Goal: Use online tool/utility: Utilize a website feature to perform a specific function

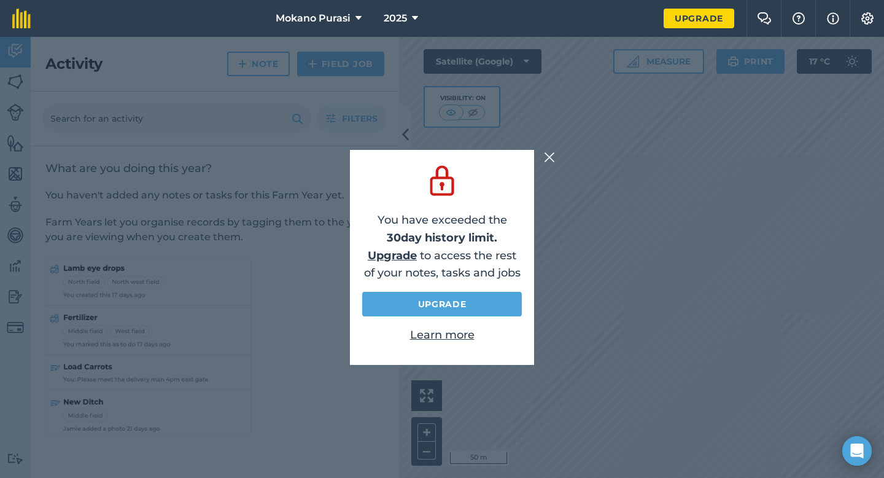
click at [552, 158] on img at bounding box center [549, 157] width 11 height 15
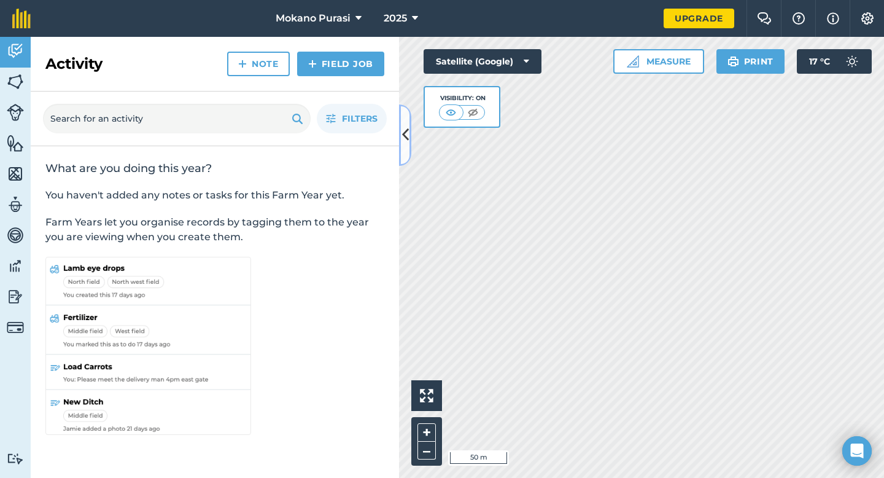
click at [405, 136] on icon at bounding box center [405, 134] width 7 height 21
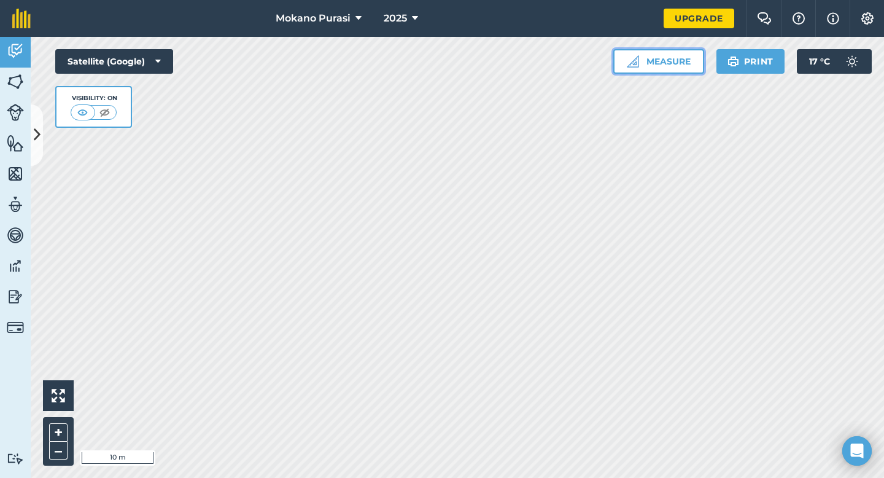
click at [687, 68] on button "Measure" at bounding box center [658, 61] width 91 height 25
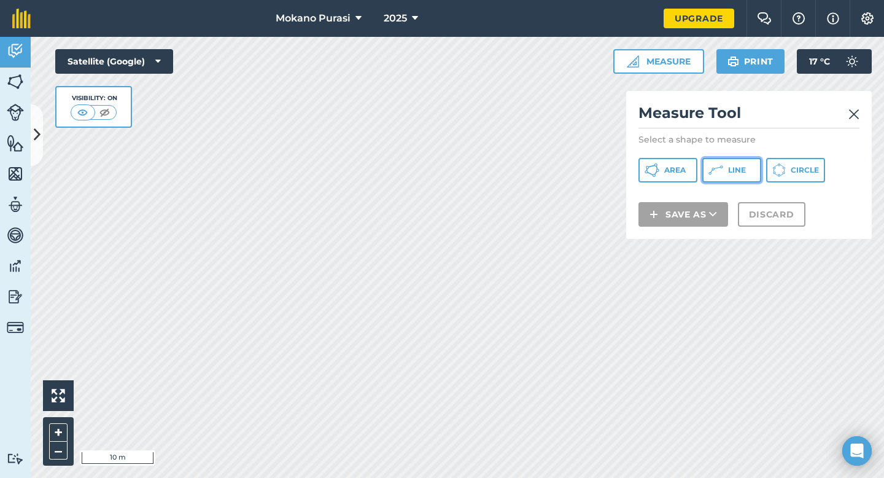
click at [659, 165] on icon at bounding box center [652, 170] width 15 height 15
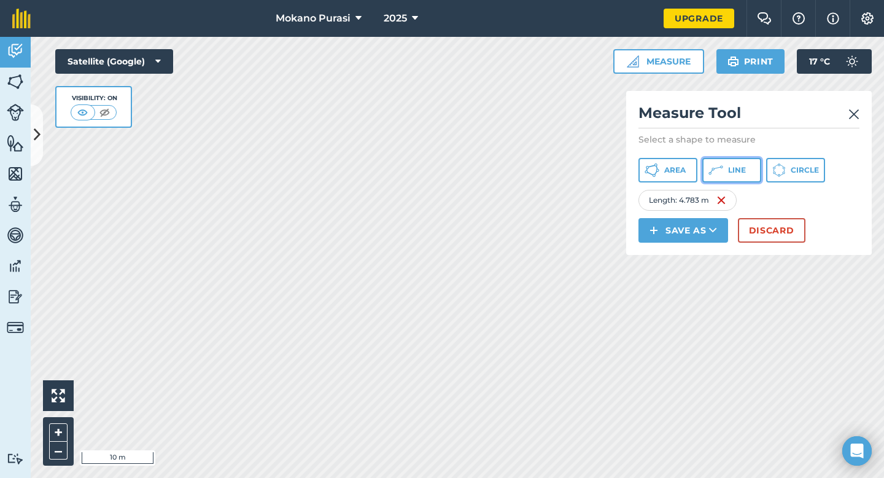
click at [743, 165] on button "Line" at bounding box center [731, 170] width 59 height 25
